Goal: Understand process/instructions: Learn about a topic

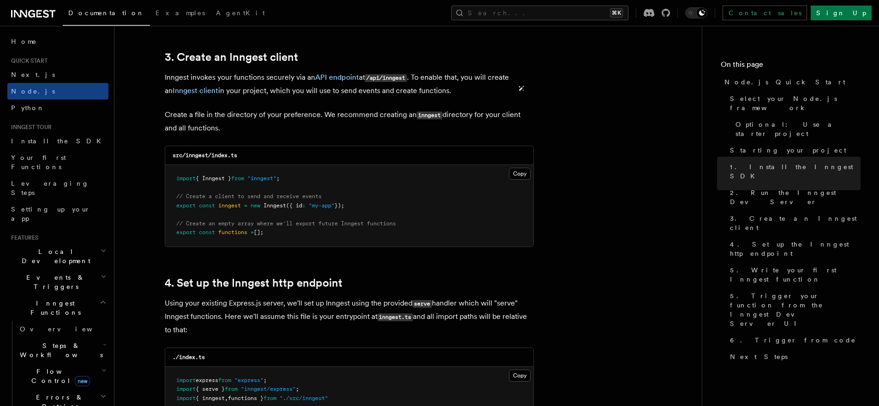
scroll to position [1177, 0]
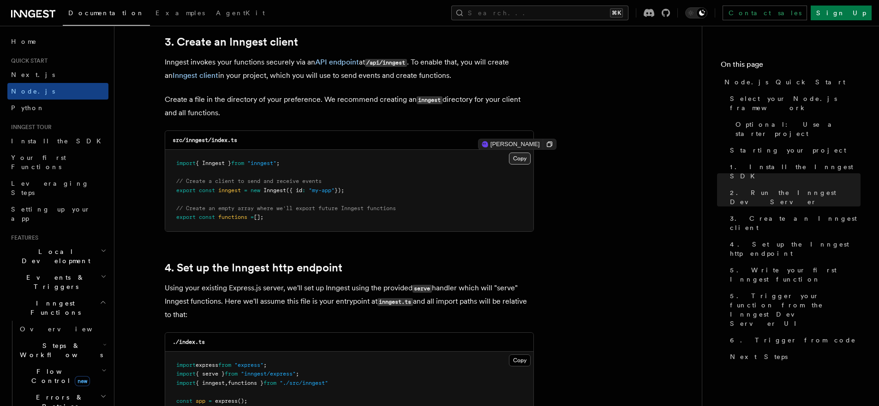
click at [518, 158] on button "Copy Copied" at bounding box center [520, 159] width 22 height 12
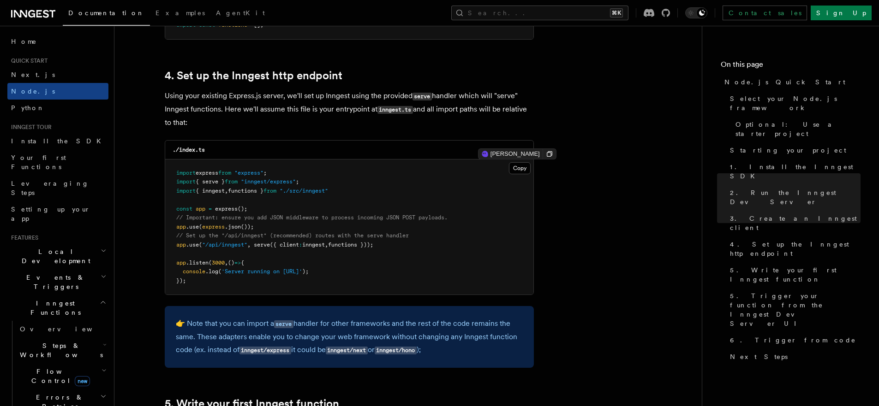
click at [381, 243] on pre "import express from "express" ; import { serve } from "inngest/express" ; impor…" at bounding box center [349, 228] width 368 height 136
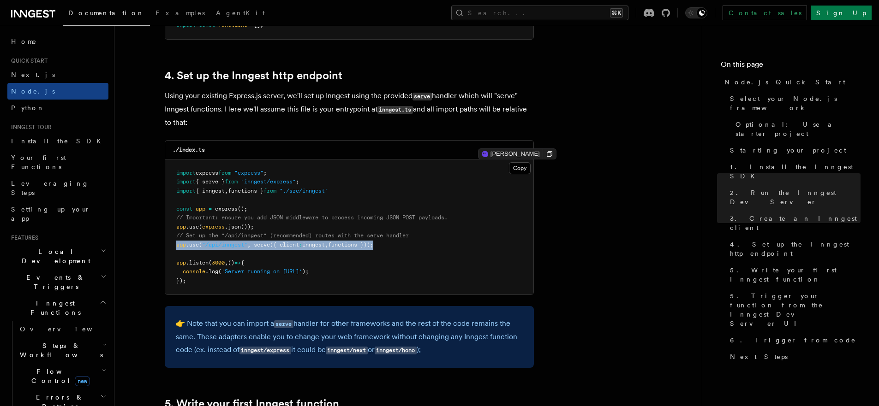
click at [400, 245] on pre "import express from "express" ; import { serve } from "inngest/express" ; impor…" at bounding box center [349, 228] width 368 height 136
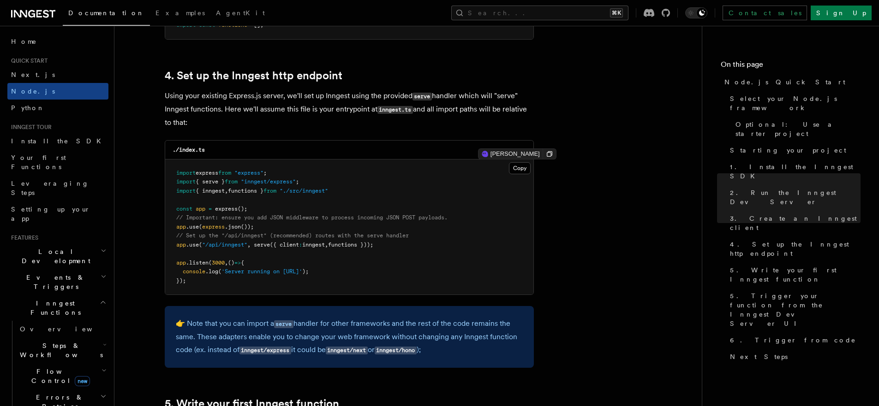
drag, startPoint x: 385, startPoint y: 246, endPoint x: 152, endPoint y: 245, distance: 232.9
copy span "app .use ( "/api/inngest" , serve ({ client : inngest , functions }));"
click at [262, 206] on pre "import express from "express" ; import { serve } from "inngest/express" ; impor…" at bounding box center [349, 228] width 368 height 136
copy span "app .use ( express .json ());"
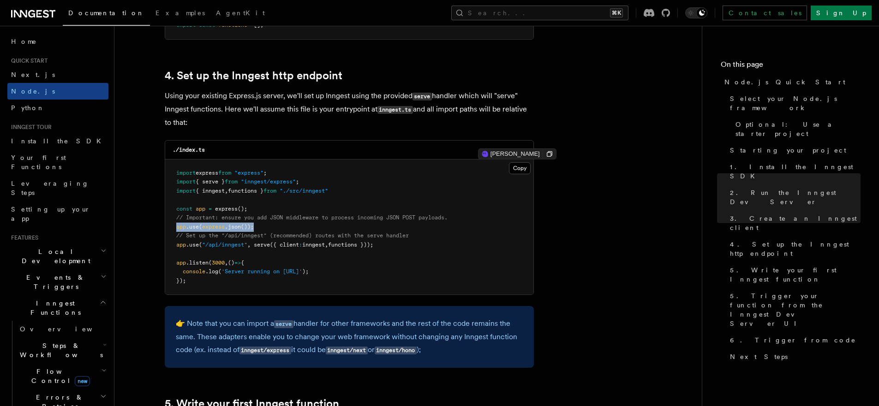
drag, startPoint x: 197, startPoint y: 226, endPoint x: 177, endPoint y: 227, distance: 19.9
click at [177, 227] on pre "import express from "express" ; import { serve } from "inngest/express" ; impor…" at bounding box center [349, 228] width 368 height 136
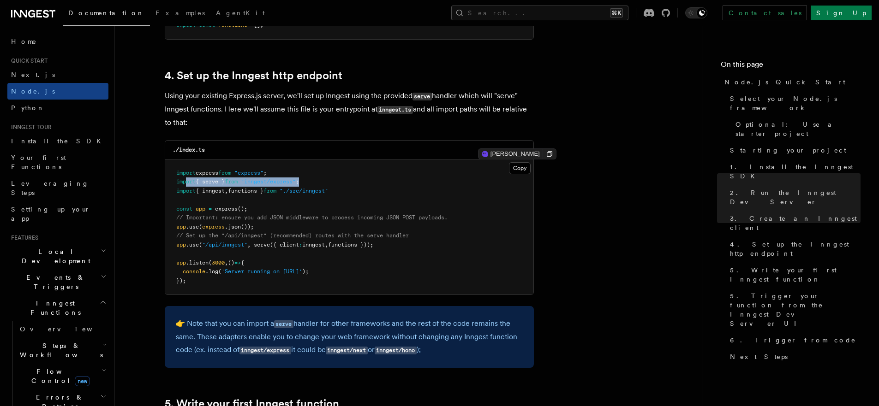
drag, startPoint x: 317, startPoint y: 182, endPoint x: 254, endPoint y: 179, distance: 62.8
click at [176, 183] on pre "import express from "express" ; import { serve } from "inngest/express" ; impor…" at bounding box center [349, 228] width 368 height 136
click at [267, 183] on span ""inngest/express"" at bounding box center [268, 182] width 55 height 6
click at [192, 183] on span "import" at bounding box center [185, 182] width 19 height 6
click at [202, 168] on pre "import express from "express" ; import { serve } from "inngest/express" ; impor…" at bounding box center [349, 228] width 368 height 136
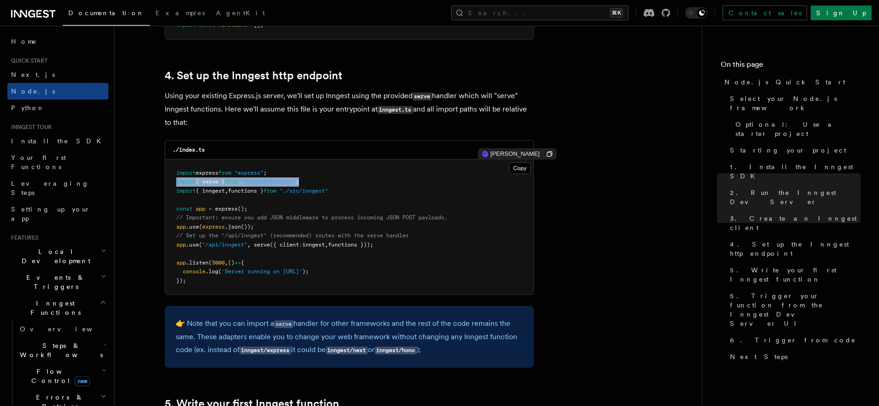
drag, startPoint x: 188, startPoint y: 181, endPoint x: 312, endPoint y: 182, distance: 124.1
click at [312, 182] on pre "import express from "express" ; import { serve } from "inngest/express" ; impor…" at bounding box center [349, 228] width 368 height 136
copy span "import { serve } from "inngest/express" ;"
